Goal: Find contact information: Find contact information

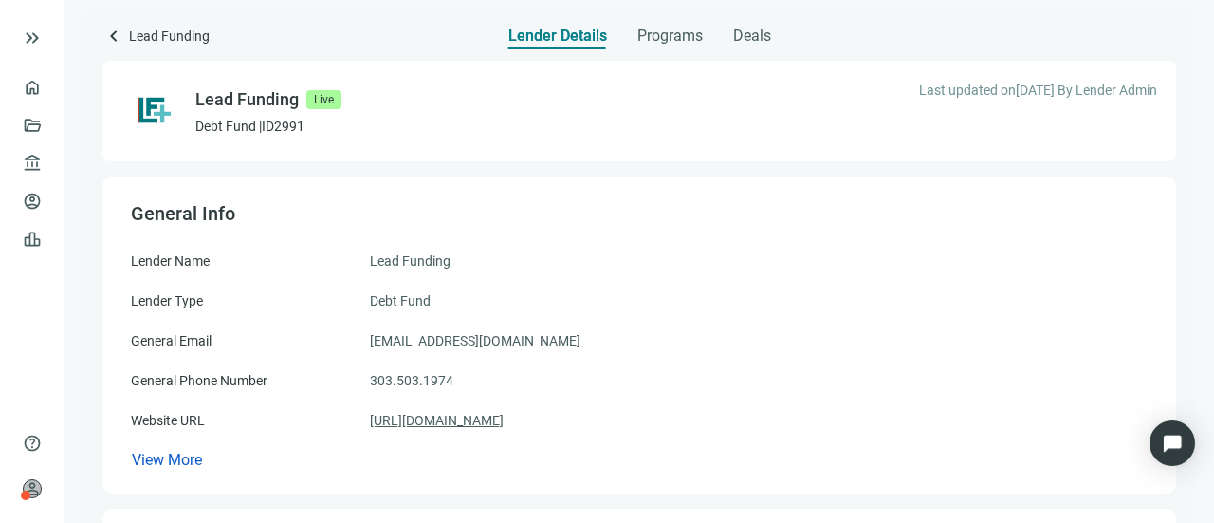
scroll to position [190, 0]
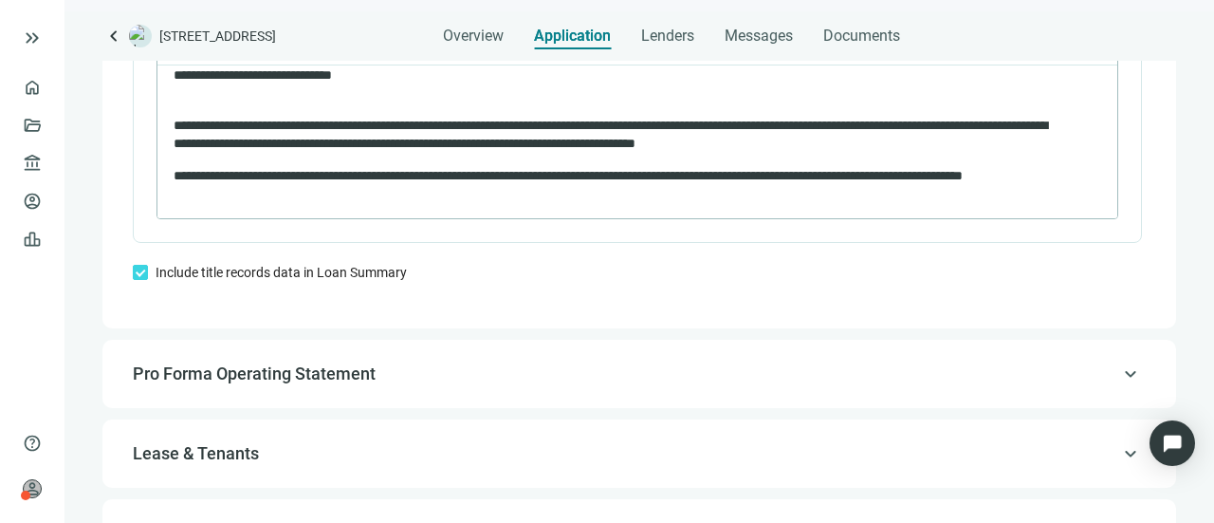
scroll to position [1890, 0]
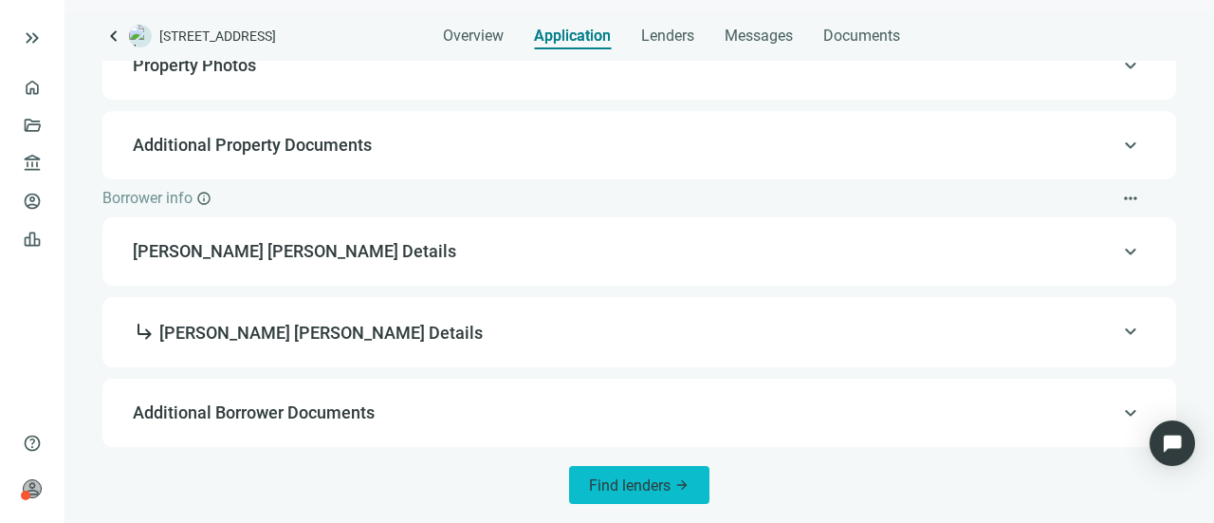
click at [649, 472] on button "Find lenders arrow_forward" at bounding box center [639, 485] width 140 height 38
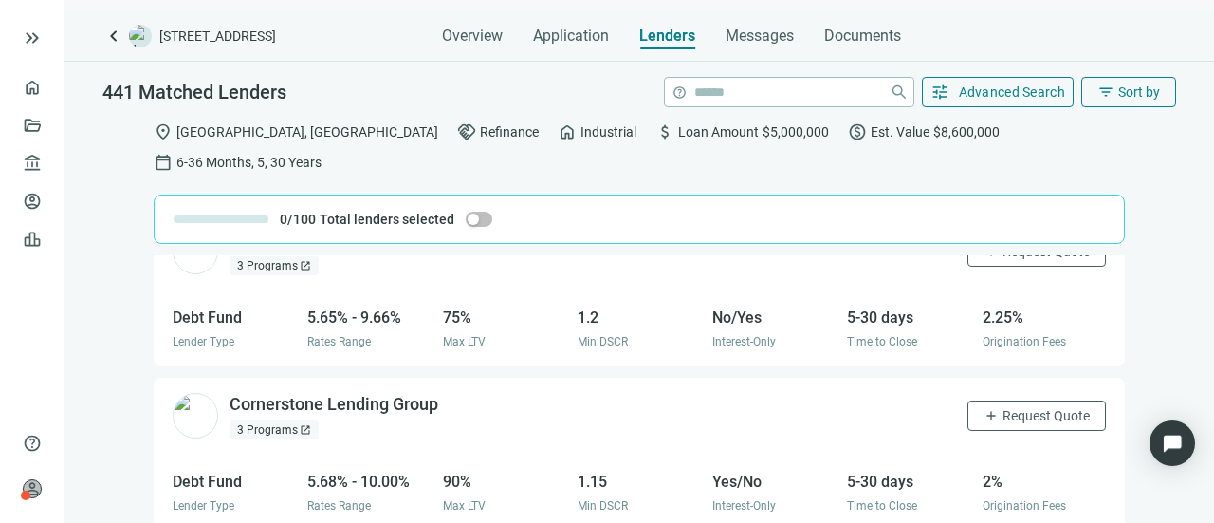
scroll to position [1423, 0]
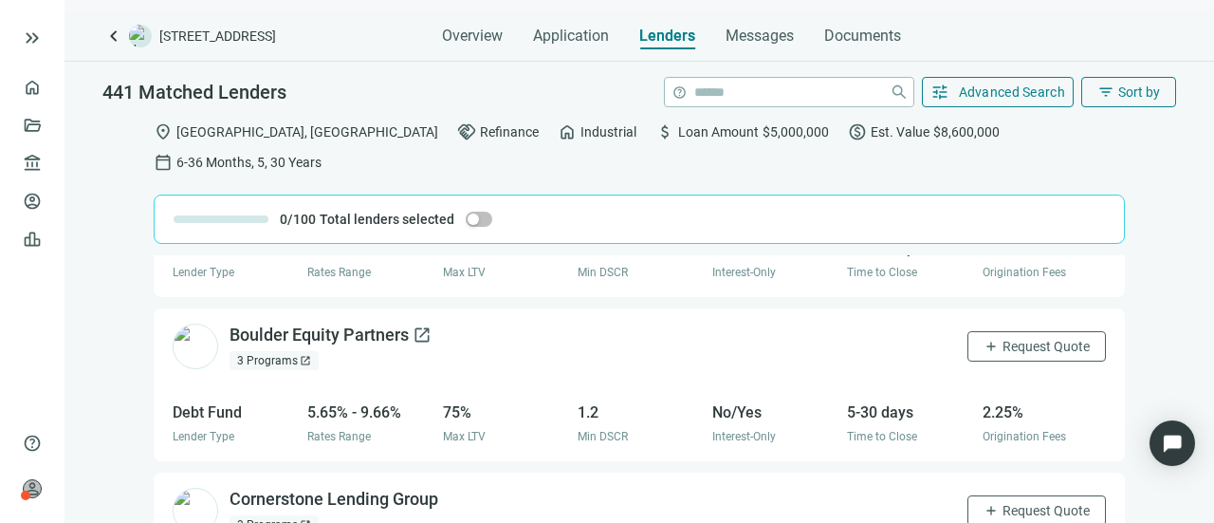
click at [288, 323] on div "Boulder Equity Partners open_in_new" at bounding box center [330, 335] width 202 height 24
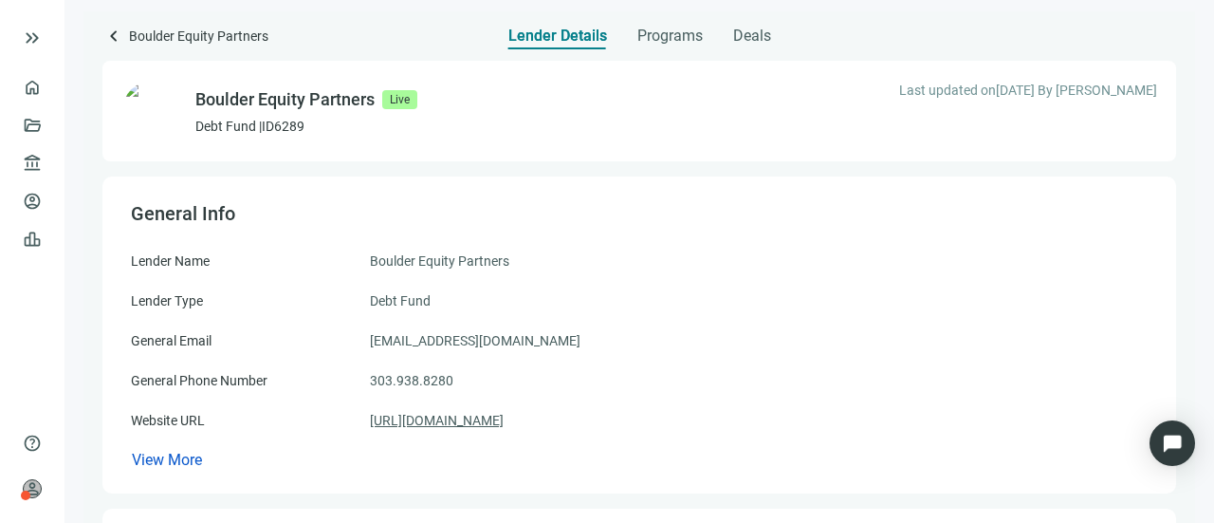
click at [469, 418] on link "https://boulderequitypartners.com/" at bounding box center [437, 420] width 134 height 21
